Goal: Task Accomplishment & Management: Manage account settings

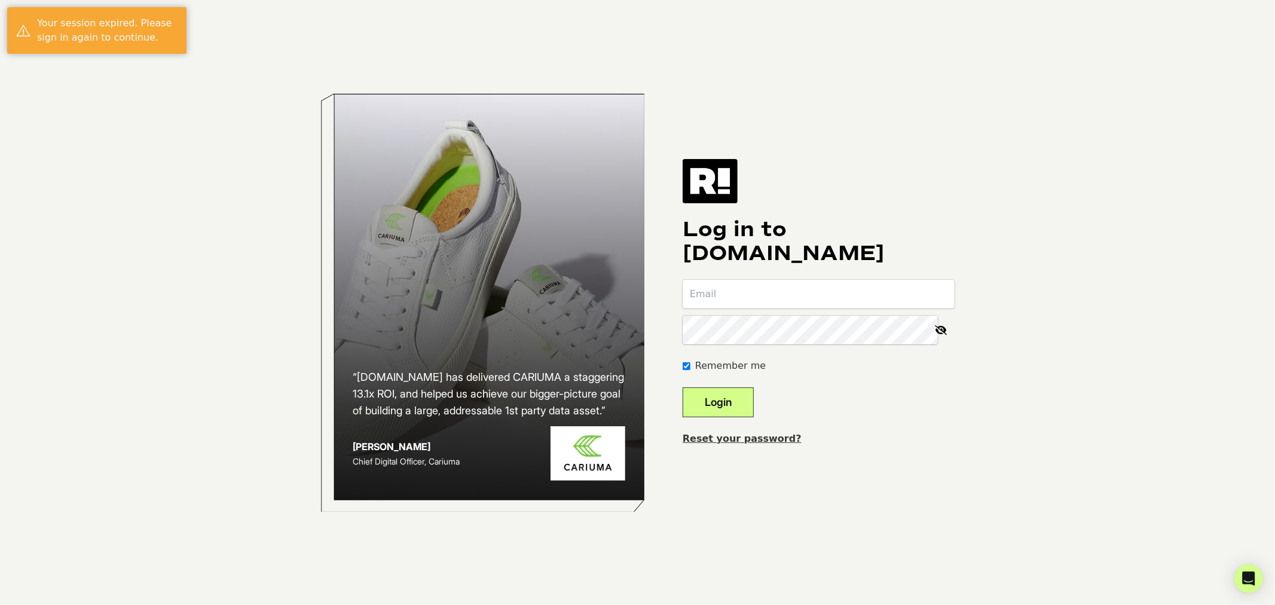
type input "[PERSON_NAME][EMAIL_ADDRESS][DOMAIN_NAME]"
click at [781, 295] on input "email" at bounding box center [819, 294] width 272 height 29
type input "[PERSON_NAME][EMAIL_ADDRESS][DOMAIN_NAME]"
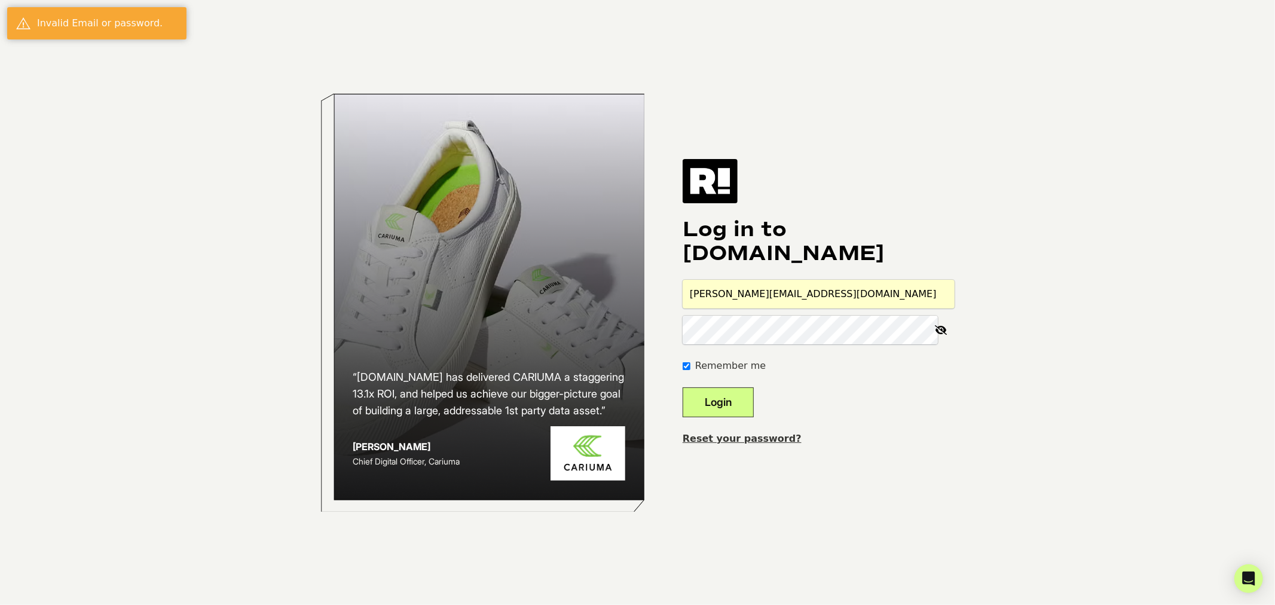
click at [750, 393] on button "Login" at bounding box center [718, 402] width 71 height 30
click at [751, 297] on input "email" at bounding box center [819, 294] width 272 height 29
type input "[PERSON_NAME][EMAIL_ADDRESS][DOMAIN_NAME]"
click at [941, 329] on icon at bounding box center [942, 330] width 26 height 29
click at [630, 330] on div "“Retention.com has delivered CARIUMA a staggering 13.1x ROI, and helped us achi…" at bounding box center [638, 302] width 682 height 605
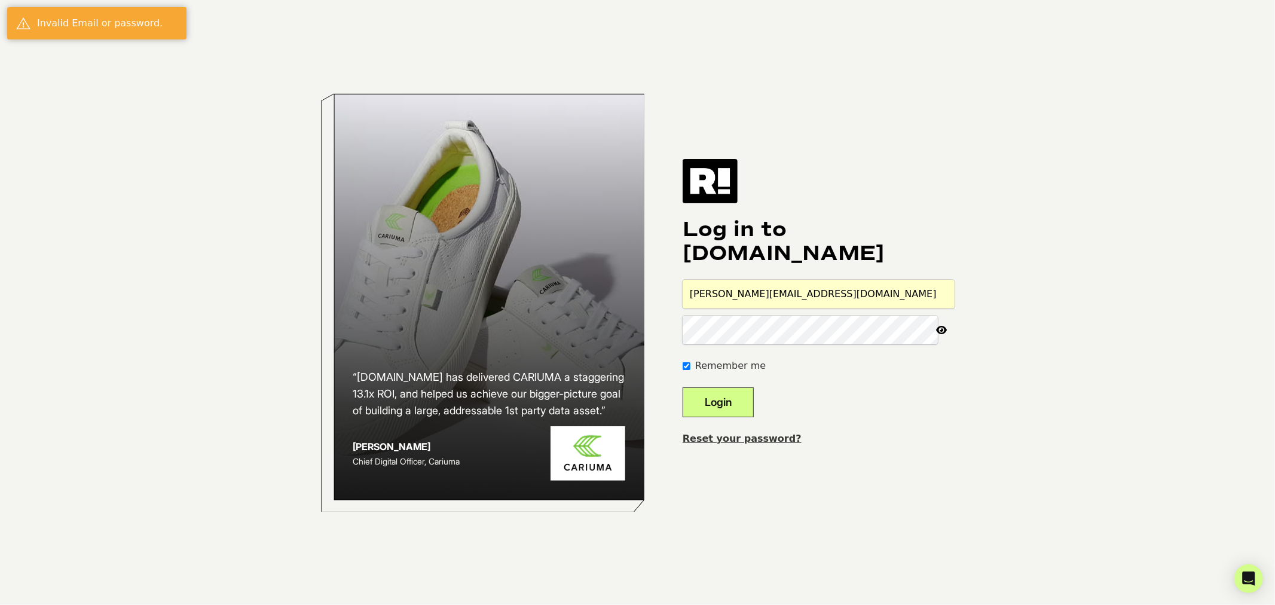
click at [683, 387] on button "Login" at bounding box center [718, 402] width 71 height 30
type input "[PERSON_NAME][EMAIL_ADDRESS][DOMAIN_NAME]"
click at [683, 387] on button "Login" at bounding box center [718, 402] width 71 height 30
